Goal: Information Seeking & Learning: Learn about a topic

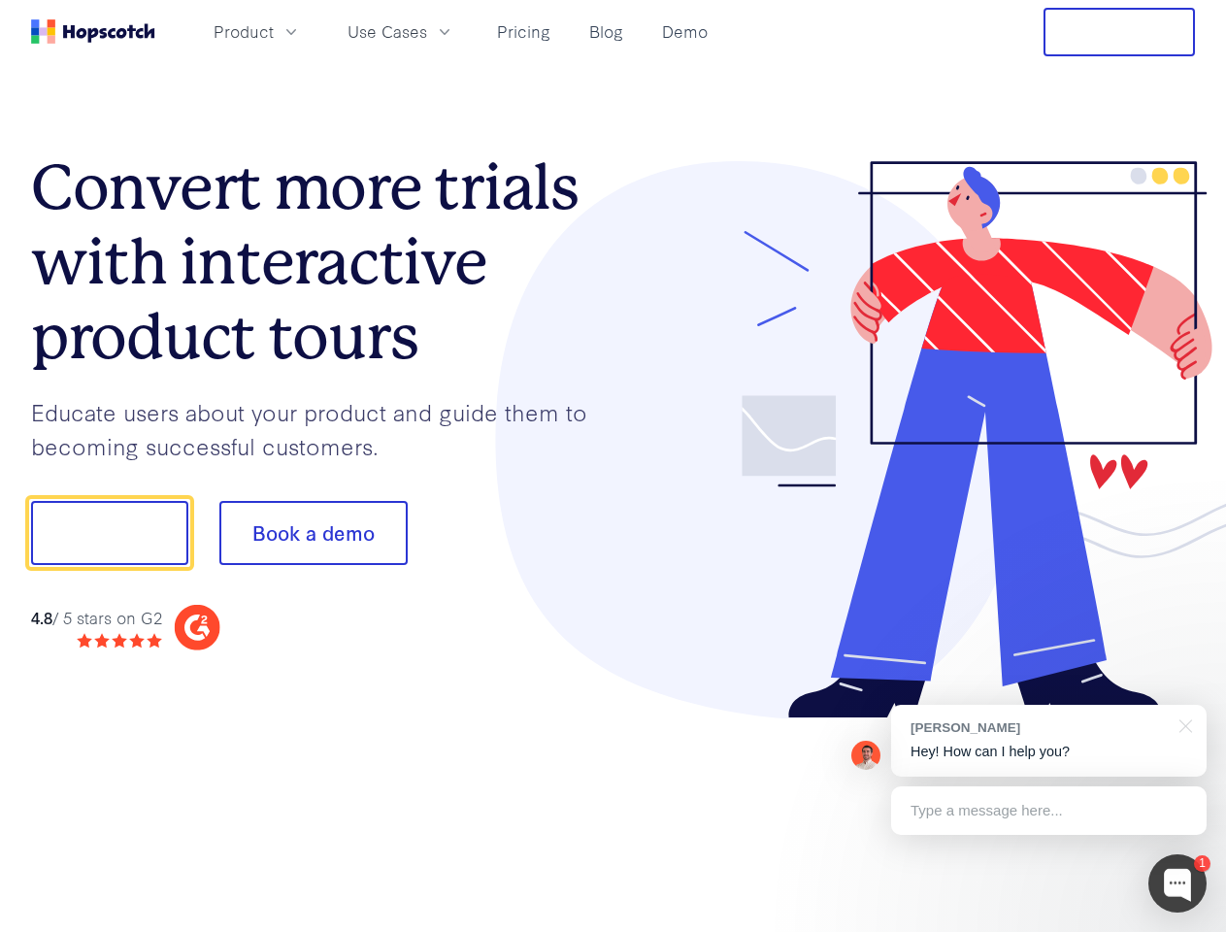
click at [614, 466] on div at bounding box center [905, 440] width 582 height 558
click at [274, 31] on span "Product" at bounding box center [244, 31] width 60 height 24
click at [427, 31] on span "Use Cases" at bounding box center [388, 31] width 80 height 24
click at [1119, 32] on button "Free Trial" at bounding box center [1119, 32] width 151 height 49
click at [109, 533] on button "Show me!" at bounding box center [109, 533] width 157 height 64
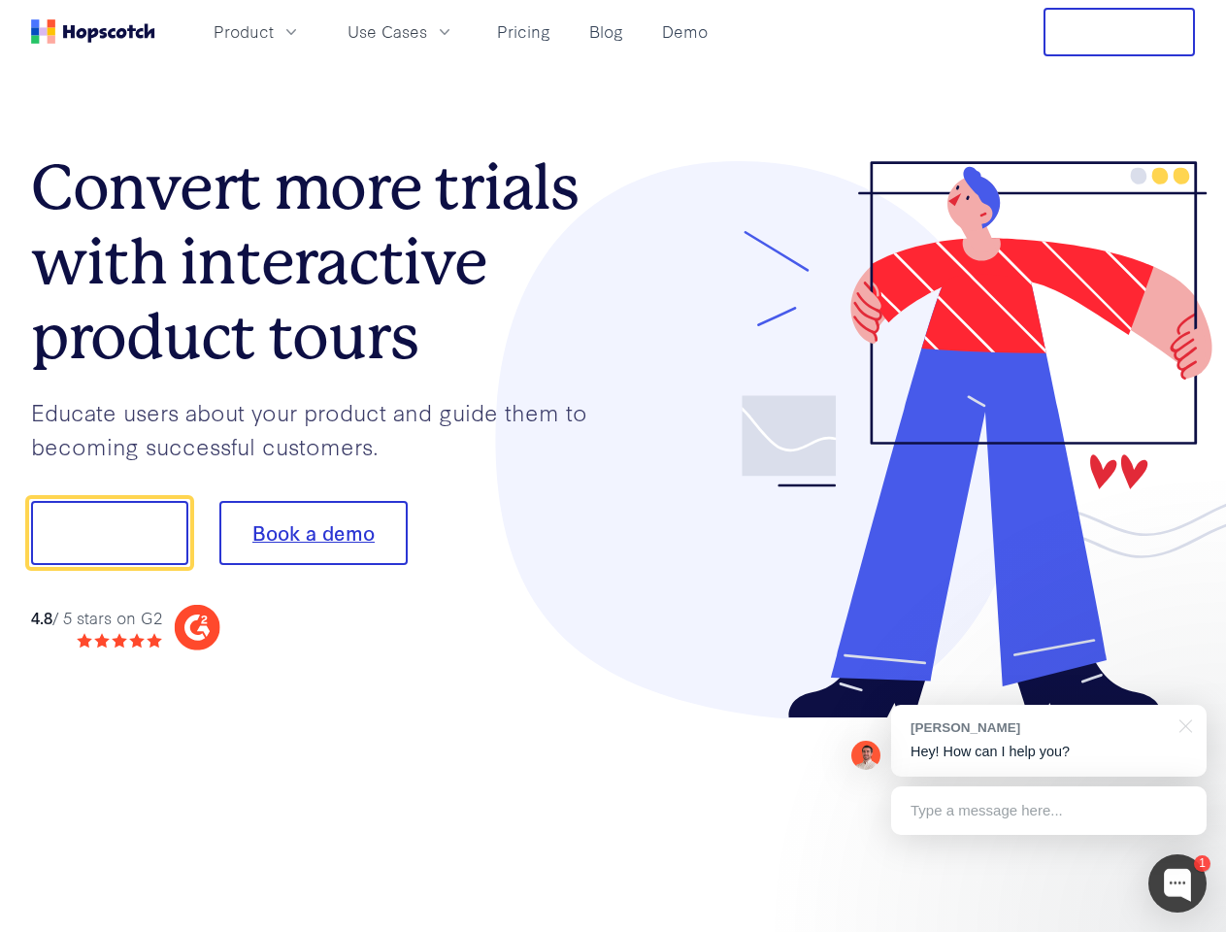
click at [313, 533] on button "Book a demo" at bounding box center [313, 533] width 188 height 64
click at [1177, 883] on div at bounding box center [1177, 883] width 58 height 58
click at [1048, 741] on div "[PERSON_NAME] Hey! How can I help you?" at bounding box center [1048, 741] width 315 height 72
click at [1182, 724] on div at bounding box center [1025, 530] width 364 height 647
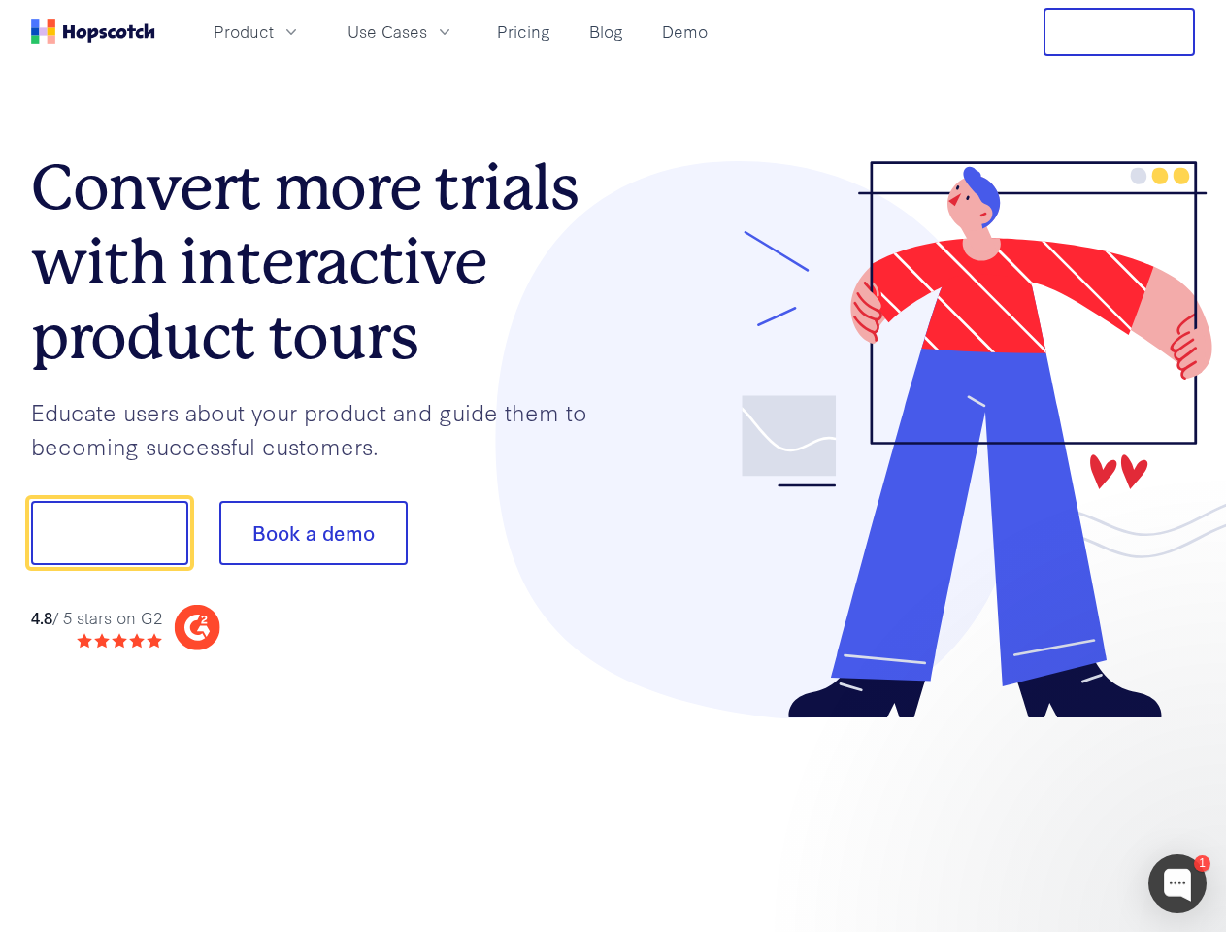
click at [1048, 811] on div at bounding box center [1025, 660] width 364 height 387
